Goal: Task Accomplishment & Management: Complete application form

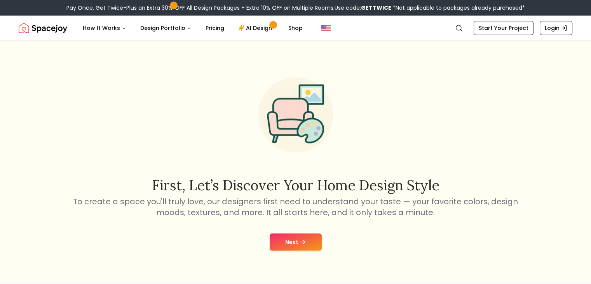
click at [300, 243] on icon at bounding box center [303, 242] width 6 height 6
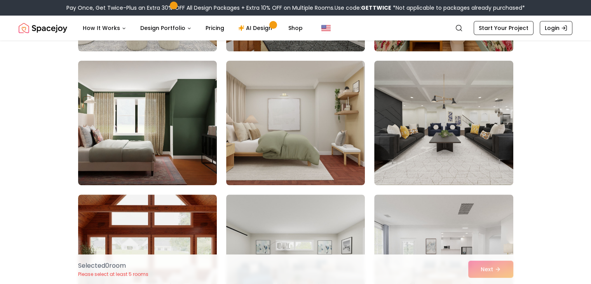
scroll to position [274, 0]
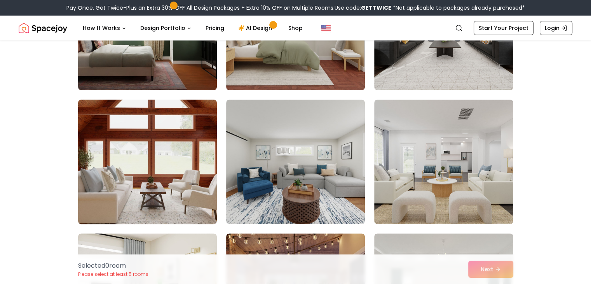
click at [172, 177] on img at bounding box center [148, 161] width 146 height 131
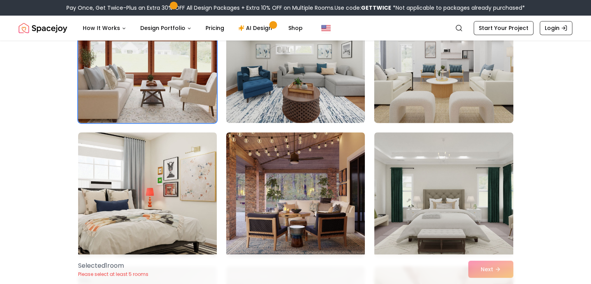
scroll to position [391, 0]
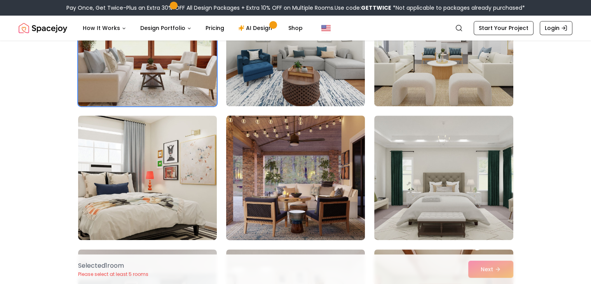
click at [294, 162] on img at bounding box center [296, 177] width 146 height 131
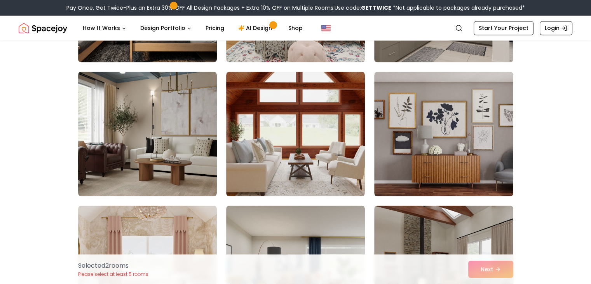
scroll to position [1238, 0]
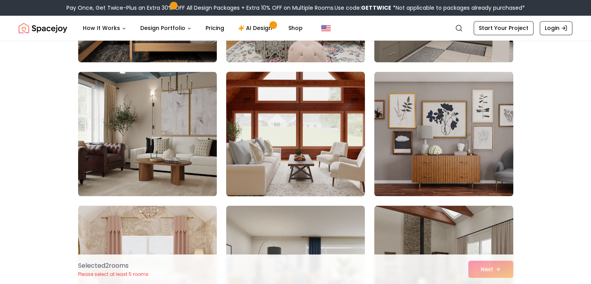
click at [351, 163] on img at bounding box center [296, 133] width 146 height 131
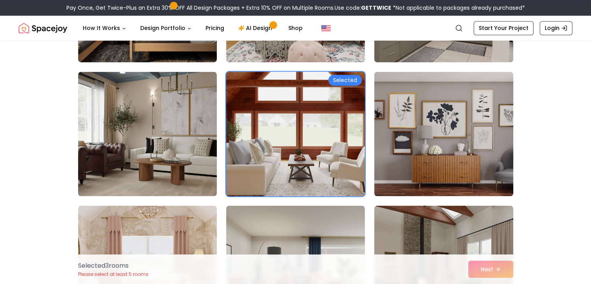
click at [349, 165] on img at bounding box center [296, 133] width 146 height 131
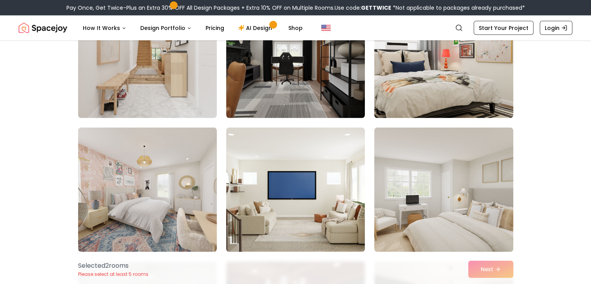
scroll to position [1706, 0]
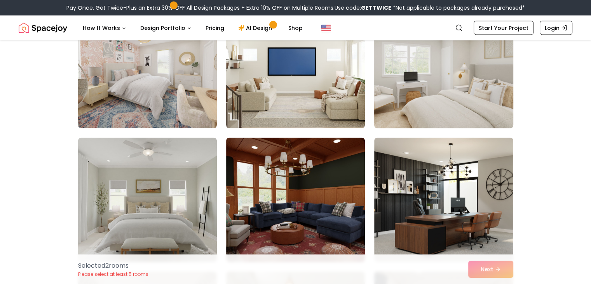
click at [484, 106] on img at bounding box center [444, 66] width 146 height 131
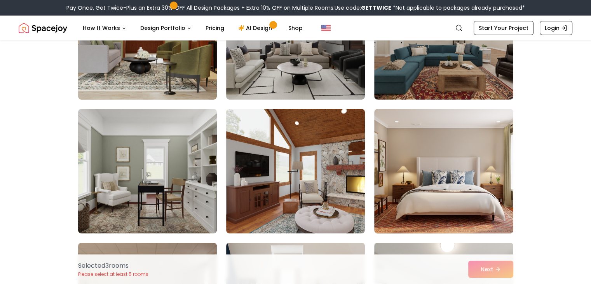
scroll to position [2825, 0]
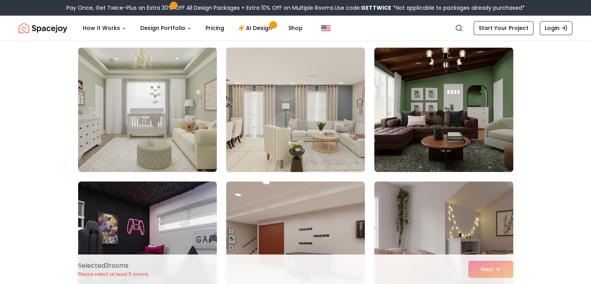
click at [338, 156] on img at bounding box center [296, 109] width 146 height 131
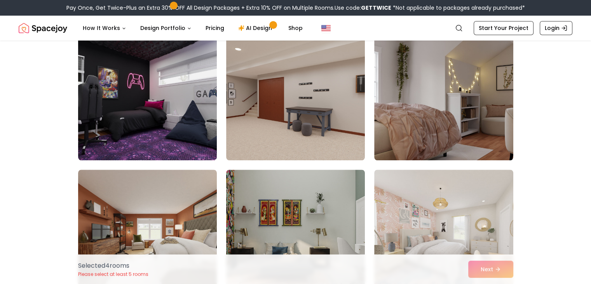
scroll to position [3548, 0]
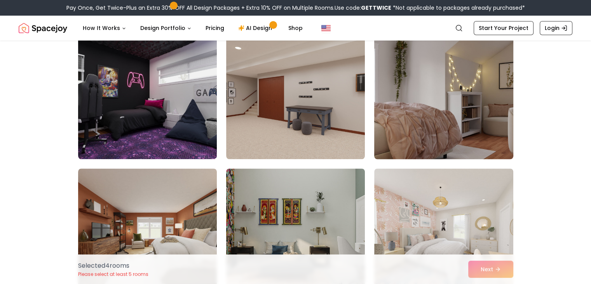
click at [452, 145] on img at bounding box center [444, 96] width 146 height 131
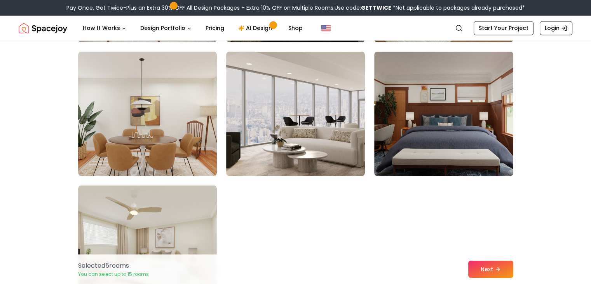
scroll to position [4413, 0]
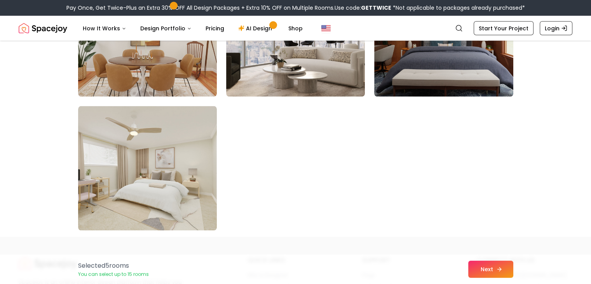
click at [493, 272] on button "Next" at bounding box center [490, 268] width 45 height 17
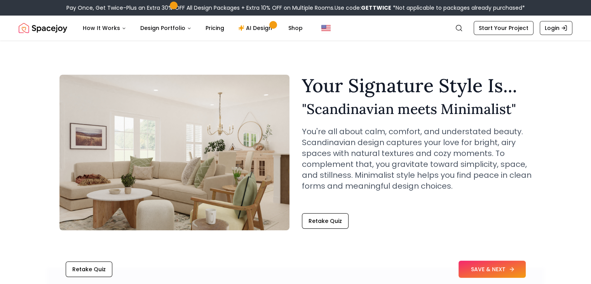
drag, startPoint x: 0, startPoint y: 0, endPoint x: 499, endPoint y: 268, distance: 566.1
click at [499, 268] on button "SAVE & NEXT" at bounding box center [492, 268] width 67 height 17
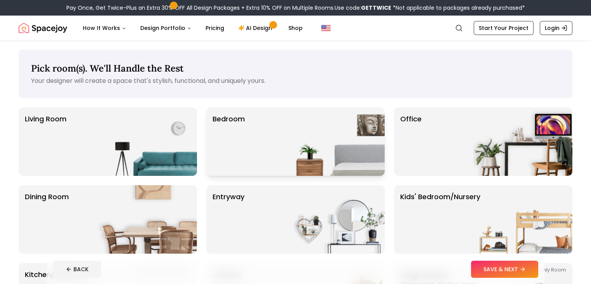
click at [306, 145] on img at bounding box center [335, 141] width 100 height 68
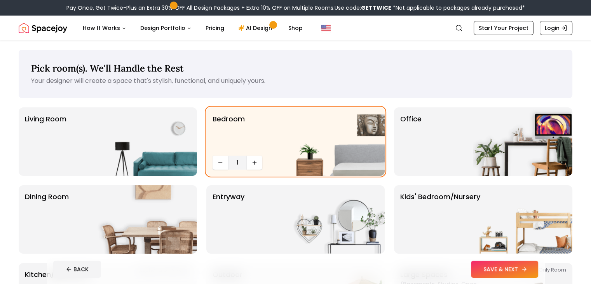
click at [531, 272] on button "SAVE & NEXT" at bounding box center [504, 268] width 67 height 17
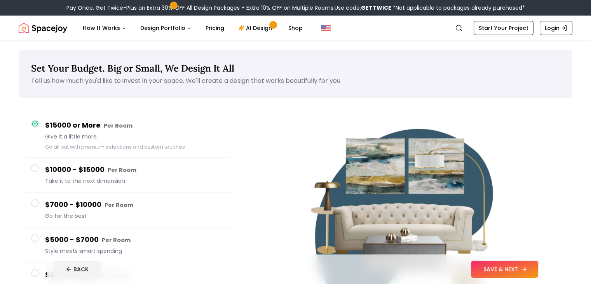
click at [538, 271] on button "SAVE & NEXT" at bounding box center [504, 268] width 67 height 17
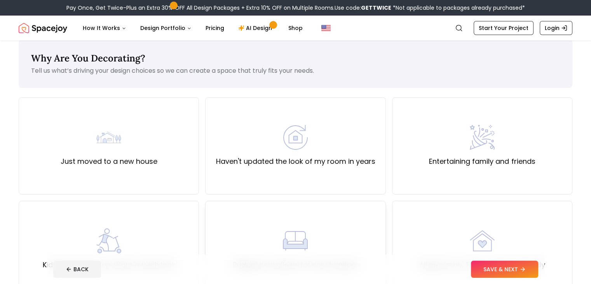
scroll to position [10, 0]
click at [116, 138] on img at bounding box center [108, 136] width 25 height 25
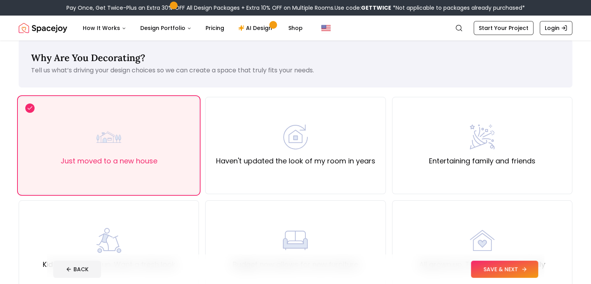
click at [532, 263] on button "SAVE & NEXT" at bounding box center [504, 268] width 67 height 17
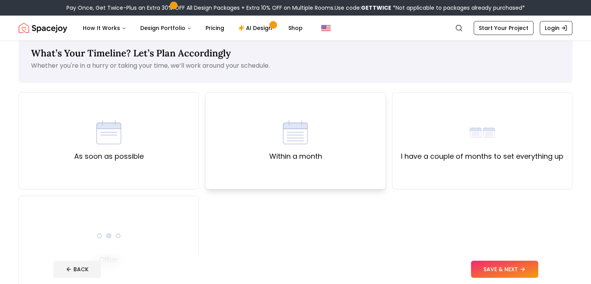
scroll to position [14, 0]
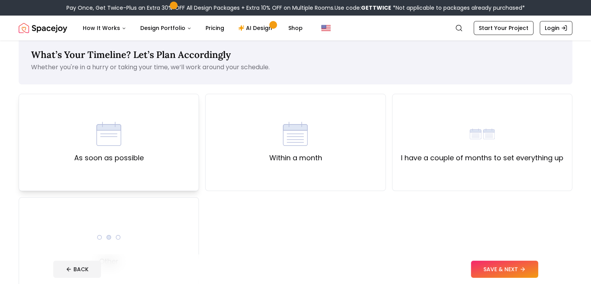
click at [162, 137] on div "As soon as possible" at bounding box center [109, 142] width 180 height 97
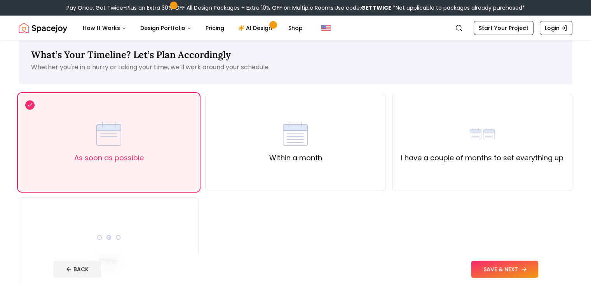
click at [536, 266] on button "SAVE & NEXT" at bounding box center [504, 268] width 67 height 17
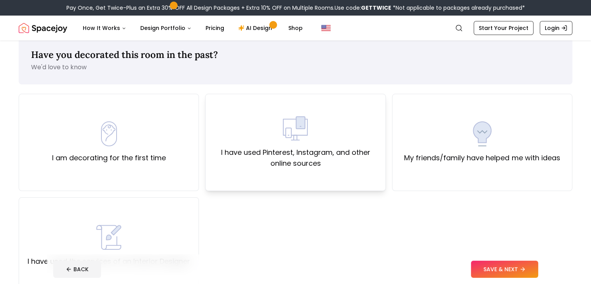
click at [346, 159] on label "I have used Pinterest, Instagram, and other online sources" at bounding box center [295, 158] width 167 height 22
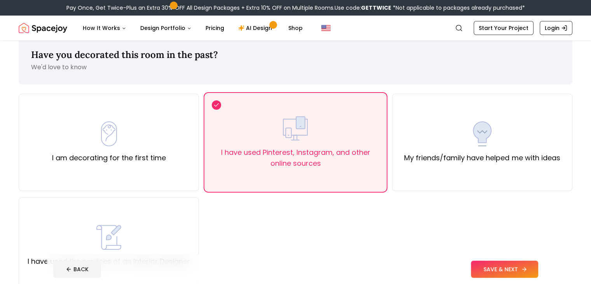
click at [528, 267] on button "SAVE & NEXT" at bounding box center [504, 268] width 67 height 17
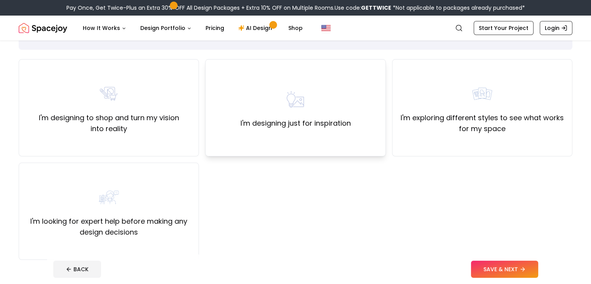
scroll to position [48, 0]
click at [183, 150] on div "I'm designing to shop and turn my vision into reality" at bounding box center [109, 107] width 180 height 97
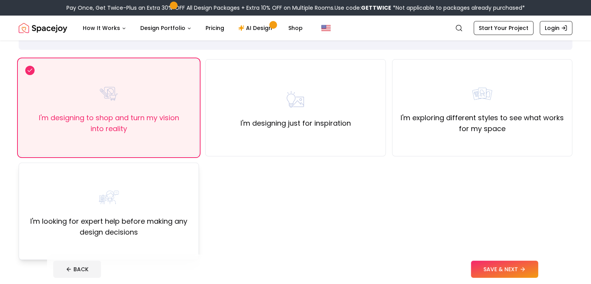
click at [160, 229] on label "I'm looking for expert help before making any design decisions" at bounding box center [108, 227] width 167 height 22
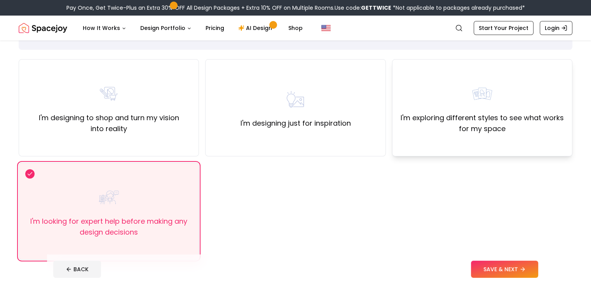
click at [414, 94] on div "I'm exploring different styles to see what works for my space" at bounding box center [482, 107] width 167 height 53
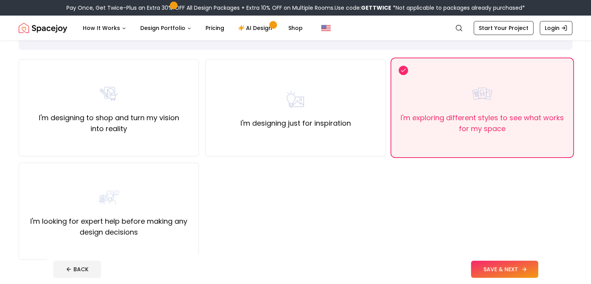
click at [518, 268] on button "SAVE & NEXT" at bounding box center [504, 268] width 67 height 17
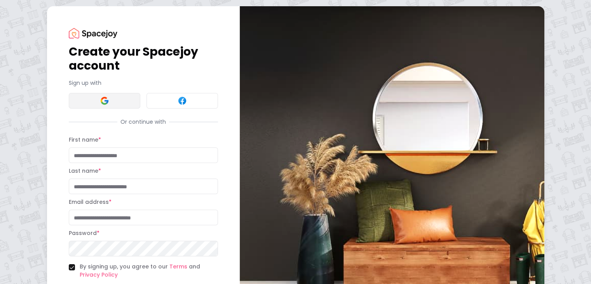
click at [69, 103] on button at bounding box center [105, 101] width 72 height 16
